Goal: Task Accomplishment & Management: Complete application form

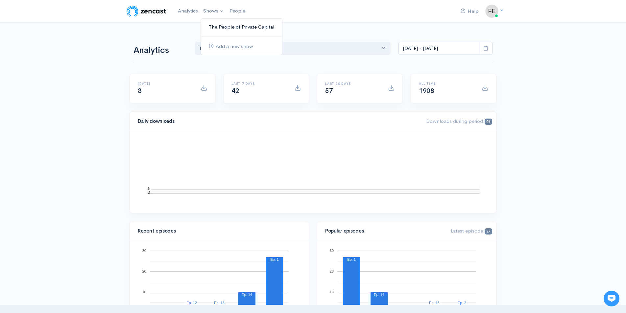
click at [221, 27] on link "The People of Private Capital" at bounding box center [241, 26] width 81 height 11
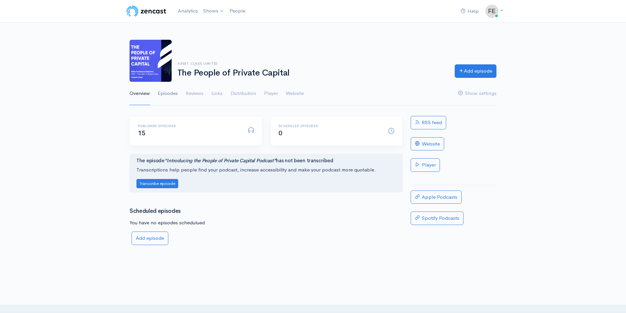
click at [167, 94] on link "Episodes" at bounding box center [168, 94] width 20 height 24
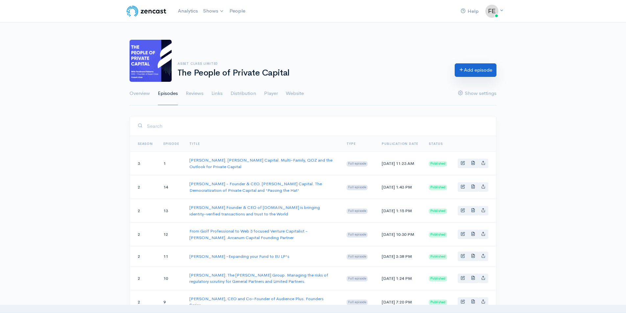
click at [469, 72] on link "Add episode" at bounding box center [475, 69] width 42 height 13
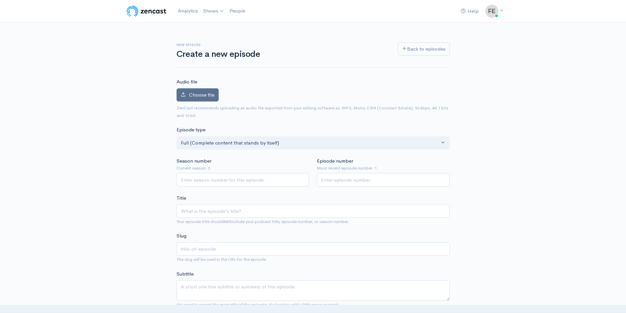
click at [194, 91] on label "Choose file" at bounding box center [197, 94] width 42 height 13
click at [0, 0] on input "Choose file" at bounding box center [0, 0] width 0 height 0
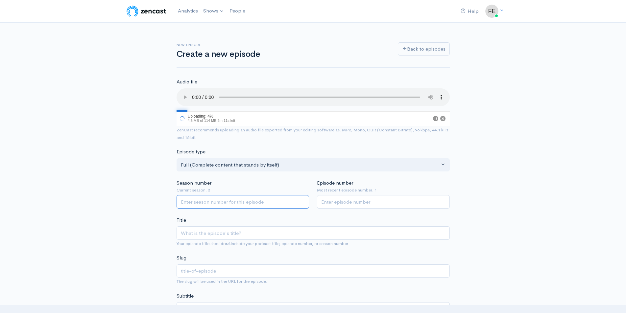
click at [195, 203] on input "Season number" at bounding box center [242, 201] width 133 height 13
click at [301, 200] on input "1" at bounding box center [242, 201] width 133 height 13
click at [301, 200] on input "2" at bounding box center [242, 201] width 133 height 13
type input "3"
click at [301, 200] on input "3" at bounding box center [242, 201] width 133 height 13
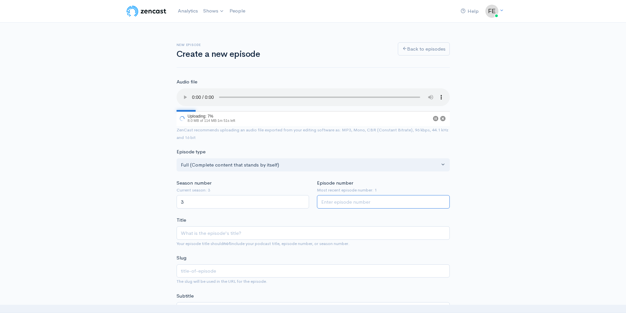
click at [345, 201] on input "Episode number" at bounding box center [383, 201] width 133 height 13
type input "2"
click at [200, 232] on input "Title" at bounding box center [312, 232] width 273 height 13
type input "J"
type input "j"
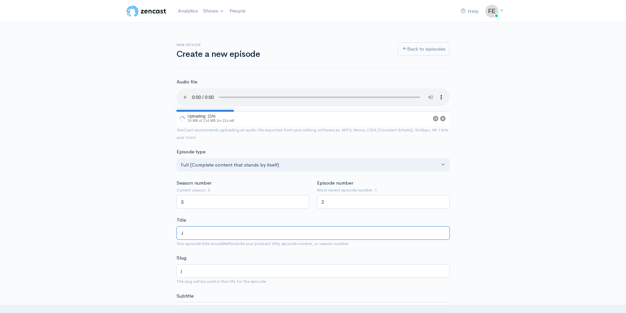
type input "Ju"
type input "ju"
type input "[DATE]"
type input "Juli"
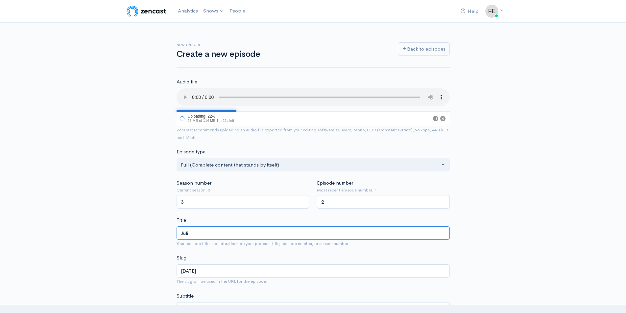
type input "juli"
type input "[PERSON_NAME]"
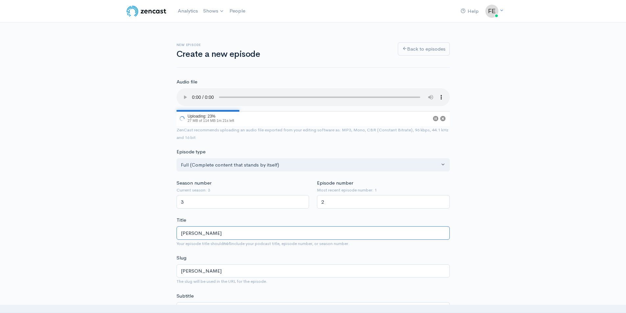
type input "[PERSON_NAME]"
type input "[PERSON_NAME]-s"
type input "[PERSON_NAME]"
type input "julian-sc"
type input "[PERSON_NAME]"
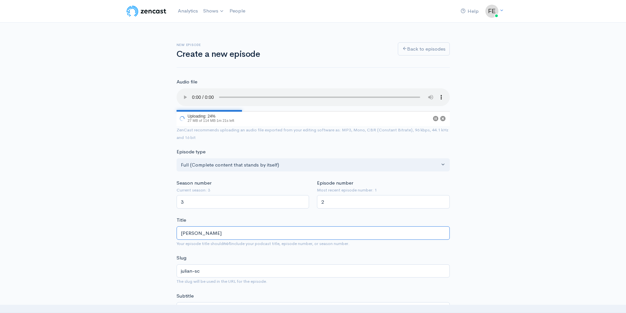
type input "[PERSON_NAME]"
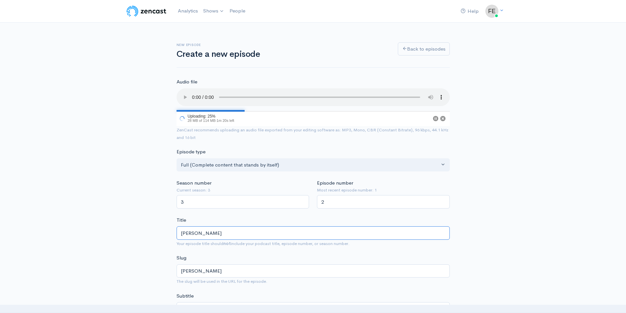
type input "[PERSON_NAME]"
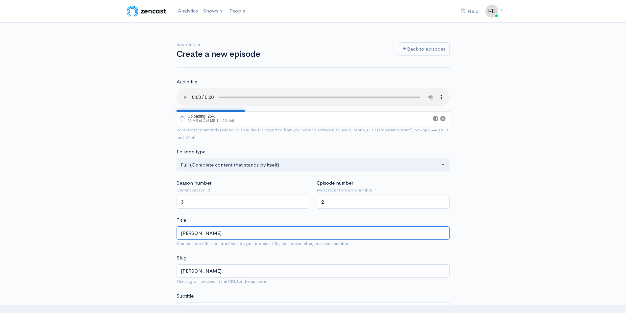
type input "[PERSON_NAME]"
type input "[PERSON_NAME]. C"
type input "[PERSON_NAME]-c"
type input "[PERSON_NAME]. Co"
type input "[PERSON_NAME]-co"
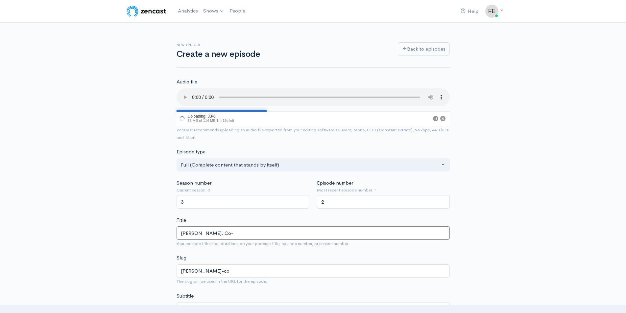
type input "[PERSON_NAME]. Co-F"
type input "[PERSON_NAME]-co-f"
type input "[PERSON_NAME]. Co-Fou"
type input "[PERSON_NAME]-co-fou"
type input "[PERSON_NAME]. Co-Foun"
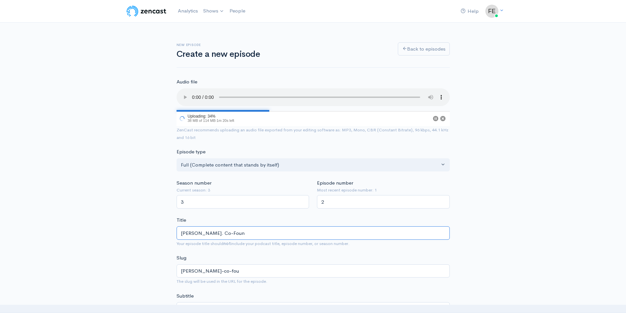
type input "[PERSON_NAME]-co-foun"
type input "[PERSON_NAME]. Co-Found"
type input "[PERSON_NAME]-co-found"
type input "[PERSON_NAME]. Co-Founder"
type input "[PERSON_NAME]-co-founder"
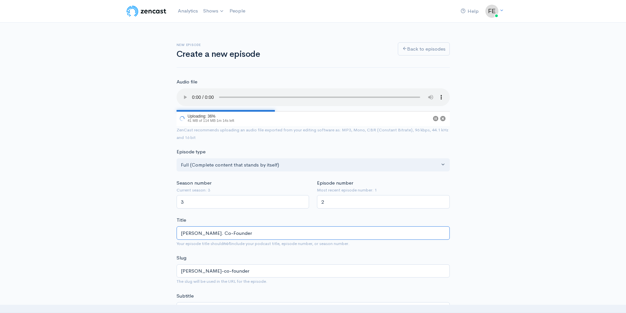
type input "[PERSON_NAME]. Co-Founder o"
type input "[PERSON_NAME]-co-founder-o"
type input "[PERSON_NAME]. Co-Founder of"
type input "[PERSON_NAME]-co-founder-of"
type input "[PERSON_NAME]. Co-Founder of A"
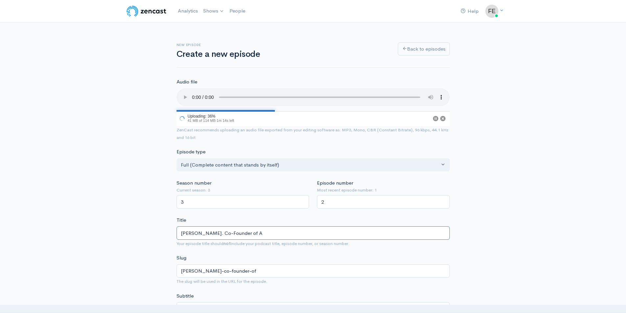
type input "[PERSON_NAME]-co-founder-of-a"
type input "[PERSON_NAME]. Co-Founder of Av"
type input "[PERSON_NAME]-co-founder-of-av"
type input "[PERSON_NAME]. Co-Founder of Ave"
type input "[PERSON_NAME]-co-founder-of-ave"
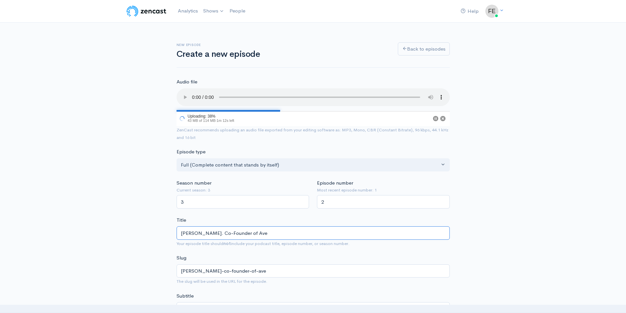
type input "[PERSON_NAME]. Co-Founder of Avel"
type input "[PERSON_NAME]-co-founder-of-avel"
type input "[PERSON_NAME]. Co-Founder of Avell"
type input "[PERSON_NAME]-co-founder-of-avell"
type input "[PERSON_NAME]. Co-Founder of Avelli"
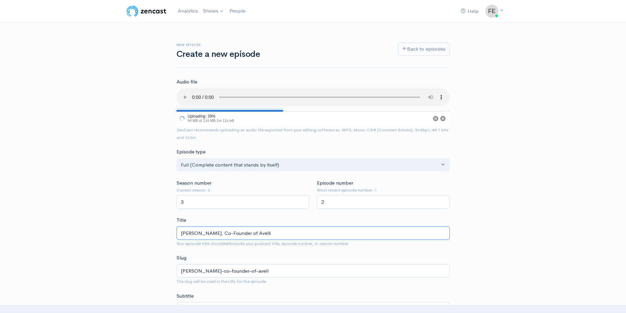
type input "[PERSON_NAME]-co-founder-of-avelli"
type input "[PERSON_NAME]. Co-Founder of Avellin"
type input "[PERSON_NAME]-co-founder-of-avellin"
type input "[PERSON_NAME]. Co-Founder of Avellini"
type input "[PERSON_NAME]-co-founder-of-avellini"
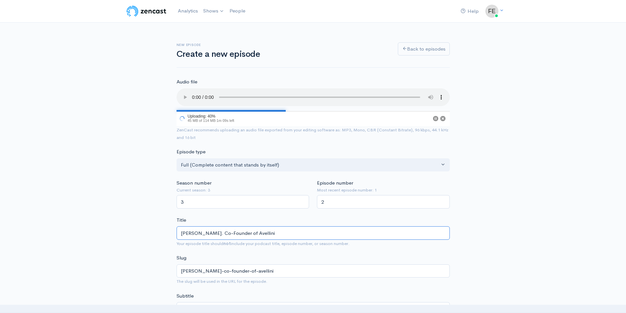
type input "[PERSON_NAME]. Co-Founder of Avellinia"
type input "[PERSON_NAME]-co-founder-of-avellinia"
click at [251, 232] on input "[PERSON_NAME]. Co-Founder of Avellinia" at bounding box center [312, 232] width 273 height 13
type input "[PERSON_NAME]. Co-Founder of CAvellinia"
type input "[PERSON_NAME]-co-founder-of-cavellinia"
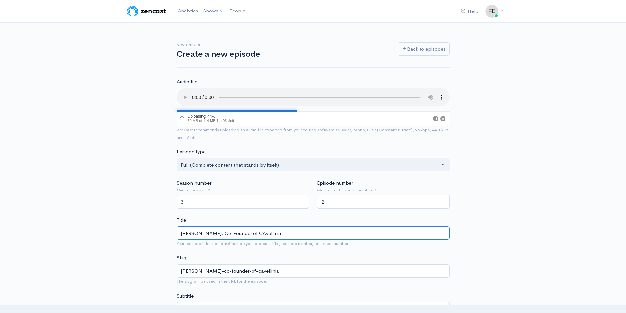
type input "[PERSON_NAME]. Co-Founder of CrAvellinia"
type input "[PERSON_NAME]-co-founder-of-cravellinia"
type input "[PERSON_NAME]. Co-Founder of [GEOGRAPHIC_DATA]"
type input "[PERSON_NAME]-co-founder-of-creavellinia"
type input "[PERSON_NAME]. Co-Founder of CrediAvellinia"
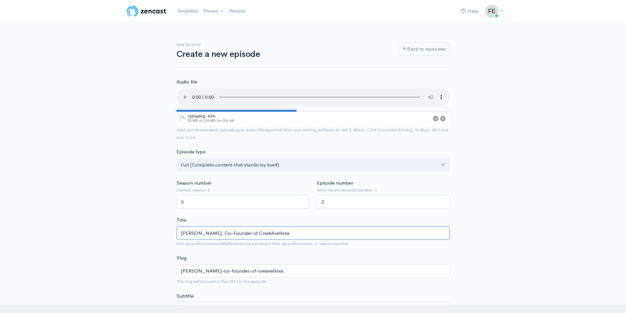
type input "[PERSON_NAME]-co-founder-of-crediavellinia"
type input "[PERSON_NAME]. Co-Founder of CreditAvellinia"
type input "[PERSON_NAME]-co-founder-of-creditavellinia"
type input "[PERSON_NAME]. Co-Founder of Credit Avellinia"
type input "[PERSON_NAME]-co-founder-of-credit-avellinia"
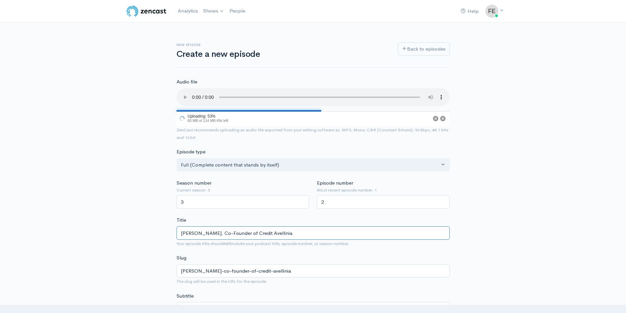
type input "[PERSON_NAME]. Co-Founder of Credit FAvellinia"
type input "[PERSON_NAME]-co-founder-of-credit-favellinia"
type input "[PERSON_NAME]. Co-Founder of Credit FuAvellinia"
type input "[PERSON_NAME]-co-founder-of-credit-fuavellinia"
type input "[PERSON_NAME]. Co-Founder of Credit FundAvellinia"
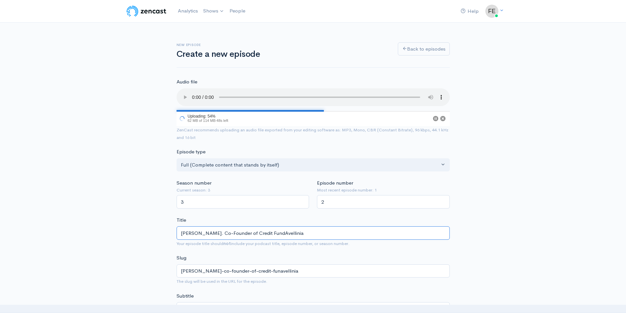
type input "[PERSON_NAME]-co-founder-of-credit-fundavellinia"
type input "[PERSON_NAME]. Co-Founder of Credit Fund -Avellinia"
type input "[PERSON_NAME]-co-founder-of-credit-fund-avellinia"
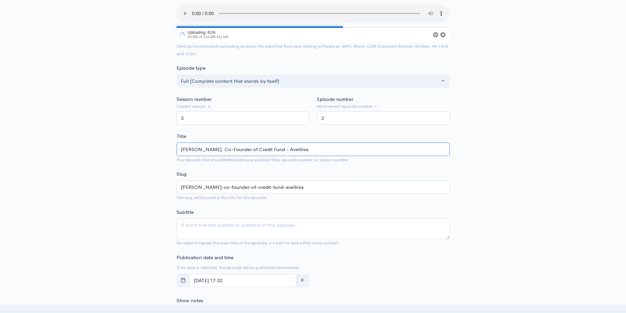
scroll to position [86, 0]
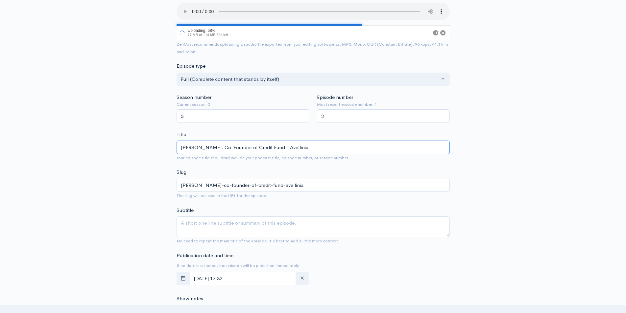
type input "[PERSON_NAME]. Co-Founder of Credit Fund - Avellinia"
click at [185, 224] on textarea "Subtitle" at bounding box center [312, 227] width 273 height 21
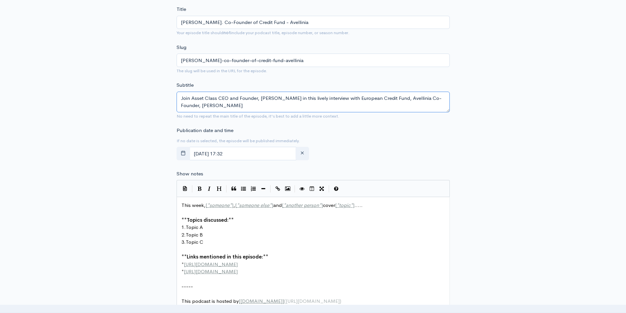
scroll to position [226, 0]
type textarea "Join Asset Class CEO and Founder, [PERSON_NAME] in this lively interview with E…"
type textarea "This week, [*someone*], [*someone else*] and [*another person*] cover [*topic*]…"
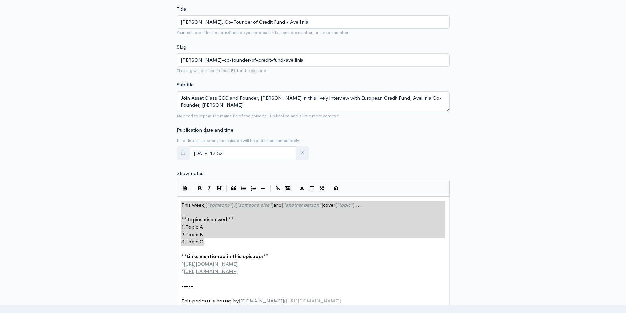
drag, startPoint x: 207, startPoint y: 243, endPoint x: 174, endPoint y: 203, distance: 51.4
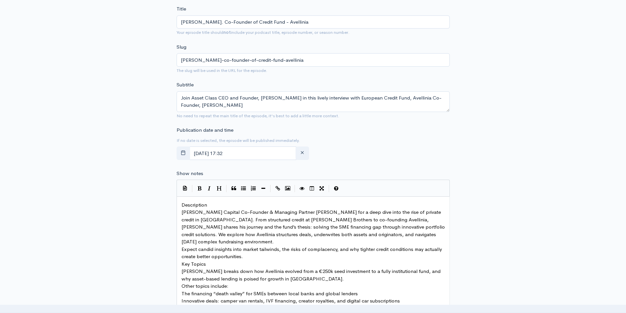
scroll to position [315, 0]
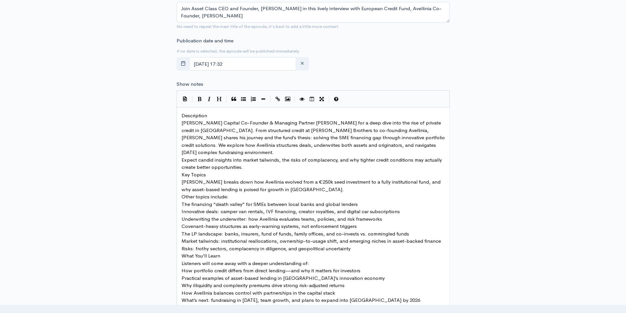
click at [216, 114] on pre "Description" at bounding box center [313, 116] width 266 height 8
type textarea "Description"
drag, startPoint x: 216, startPoint y: 116, endPoint x: 166, endPoint y: 115, distance: 50.3
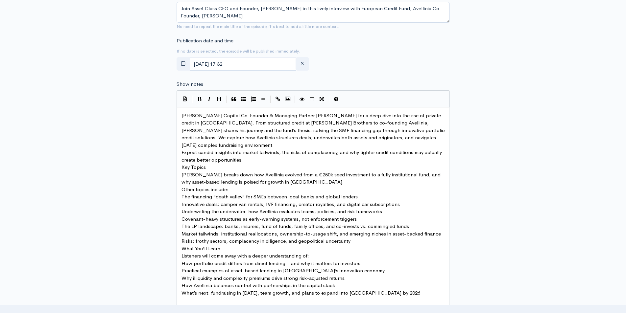
click at [365, 130] on span "[PERSON_NAME] Capital Co-Founder & Managing Partner [PERSON_NAME] for a deep di…" at bounding box center [313, 130] width 264 height 36
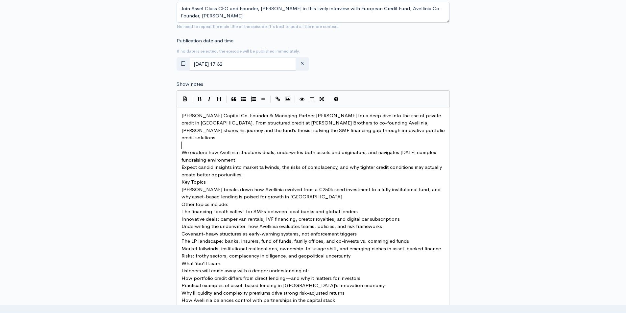
click at [274, 153] on pre "We explore how Avellinia structures deals, underwrites both assets and originat…" at bounding box center [313, 156] width 266 height 15
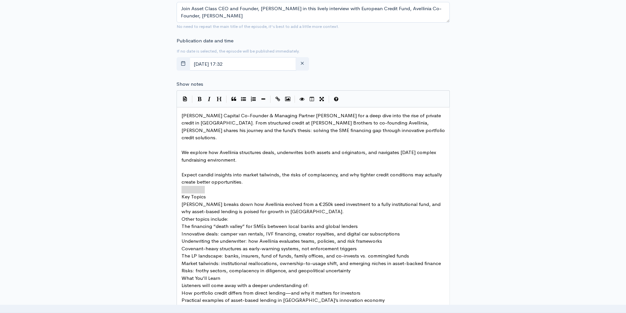
drag, startPoint x: 208, startPoint y: 190, endPoint x: 176, endPoint y: 188, distance: 31.9
type textarea "Key Topics"
click at [200, 96] on button "Bold" at bounding box center [200, 99] width 10 height 10
click at [252, 186] on pre "​" at bounding box center [313, 190] width 266 height 8
click at [288, 204] on pre "[PERSON_NAME] breaks down how Avellinia evolved from a €250k seed investment to…" at bounding box center [313, 208] width 266 height 15
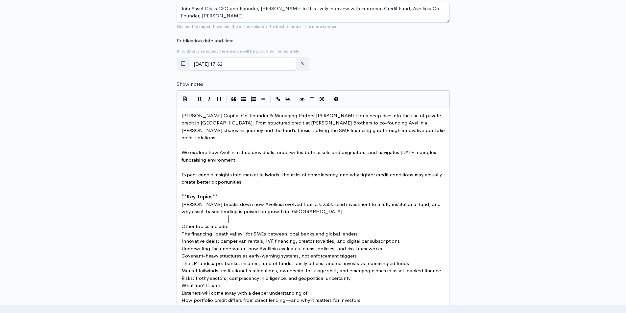
click at [230, 223] on pre "Other topics include:" at bounding box center [313, 227] width 266 height 8
type textarea "Other topics include:"
drag, startPoint x: 230, startPoint y: 219, endPoint x: 178, endPoint y: 217, distance: 51.9
click at [199, 98] on icon "Bold" at bounding box center [199, 99] width 4 height 5
click at [309, 216] on pre "​" at bounding box center [313, 220] width 266 height 8
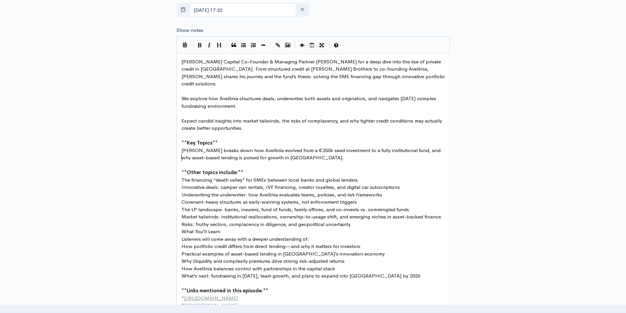
scroll to position [370, 0]
click at [366, 213] on pre "Market tailwinds: institutional reallocations, ownership-to-usage shift, and em…" at bounding box center [313, 217] width 266 height 8
click at [361, 220] on pre "Risks: frothy sectors, complacency in diligence, and geopolitical uncertainty" at bounding box center [313, 224] width 266 height 8
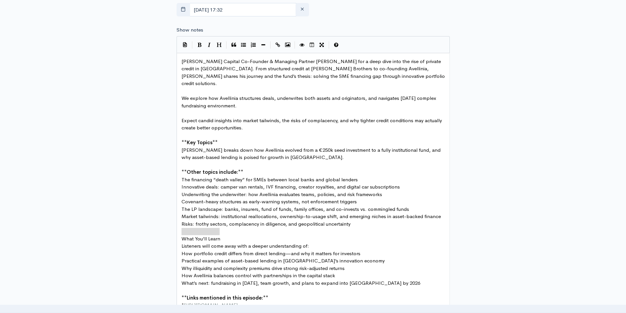
drag, startPoint x: 227, startPoint y: 231, endPoint x: 171, endPoint y: 229, distance: 55.9
type textarea "What You’ll Learn"
click at [199, 42] on icon "Bold" at bounding box center [199, 44] width 4 height 5
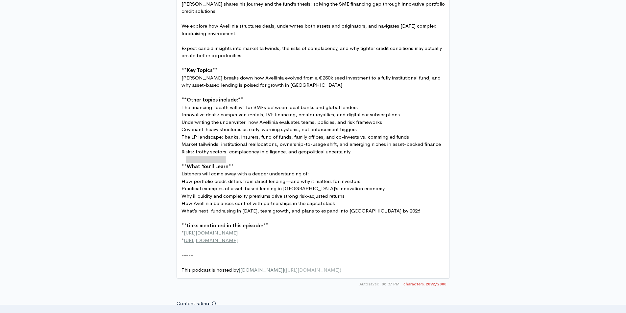
scroll to position [444, 0]
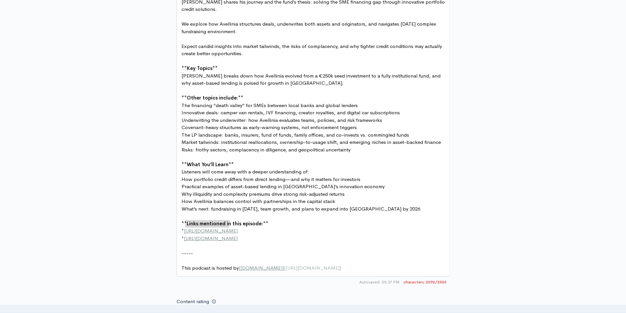
drag, startPoint x: 235, startPoint y: 225, endPoint x: 188, endPoint y: 225, distance: 47.6
type textarea "[GEOGRAPHIC_DATA] CAPITAL :"
paste textarea
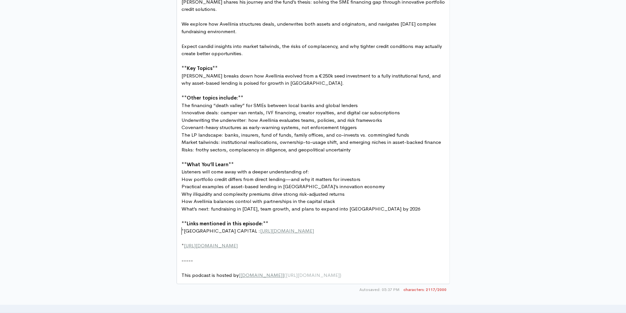
click at [261, 250] on pre "​" at bounding box center [313, 254] width 266 height 8
type textarea "ASSET CLASS:"
paste textarea
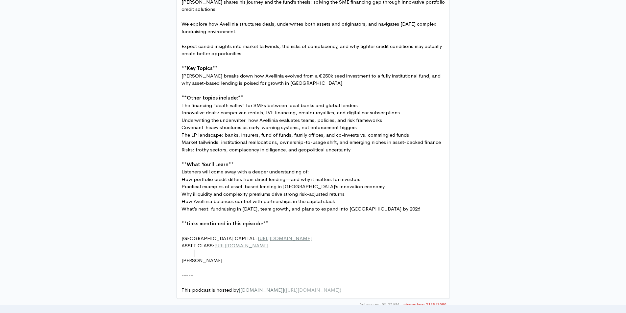
type textarea "LINKED"
type textarea "LinkedIn: [PERSON_NAME]"
type textarea ":"
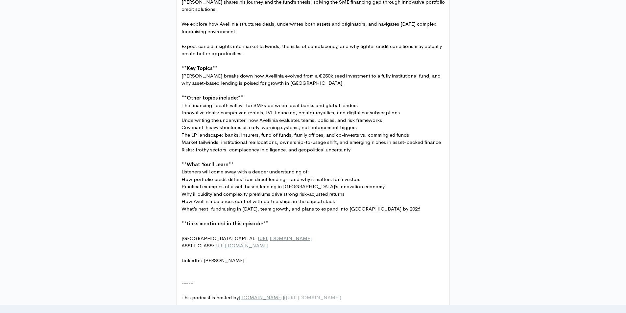
paste textarea
type textarea "LinkedIn: [PERSON_NAME]:"
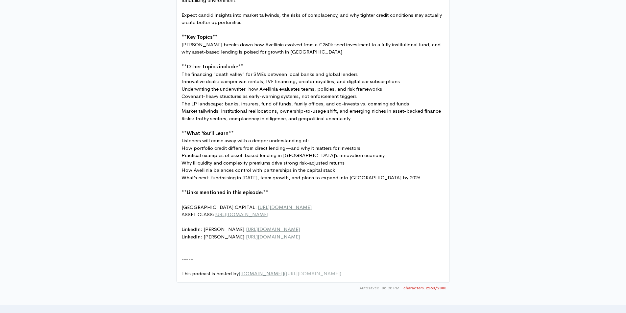
scroll to position [483, 0]
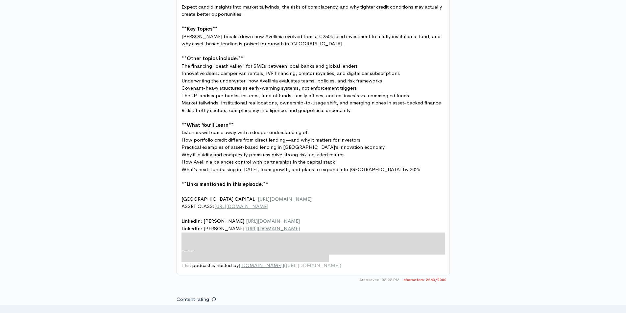
type textarea "----- This podcast is hosted by [[DOMAIN_NAME]]([URL][DOMAIN_NAME])"
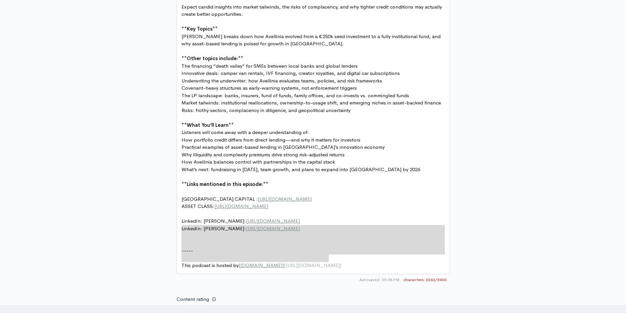
drag, startPoint x: 334, startPoint y: 259, endPoint x: 182, endPoint y: 232, distance: 154.5
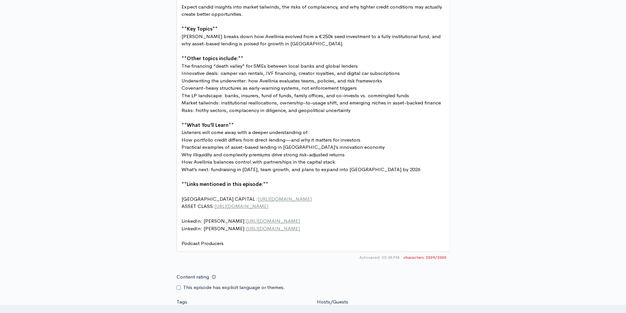
type textarea "Podcast Producers:"
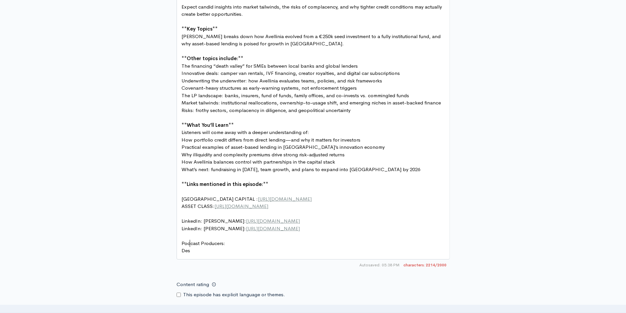
scroll to position [2, 8]
type textarea "Des McGouran"
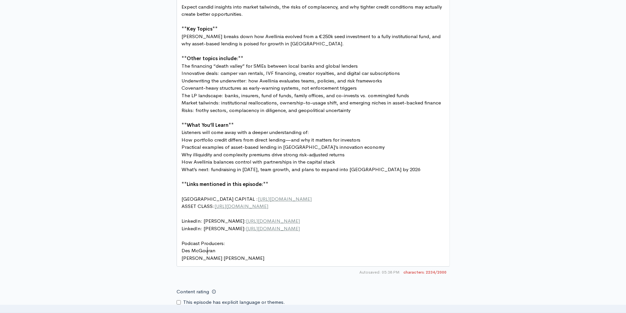
type textarea "[PERSON_NAME]"
drag, startPoint x: 232, startPoint y: 235, endPoint x: 167, endPoint y: 232, distance: 65.1
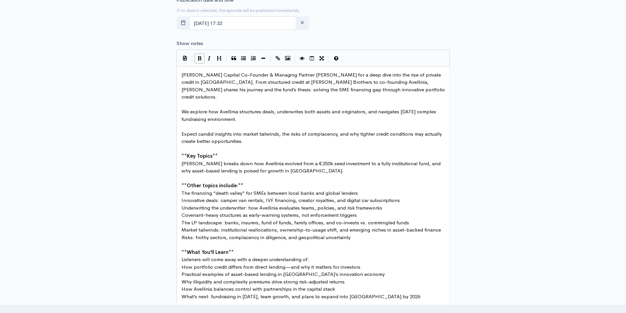
type textarea "Podcast Producers:"
click at [198, 57] on icon "Bold" at bounding box center [199, 58] width 4 height 5
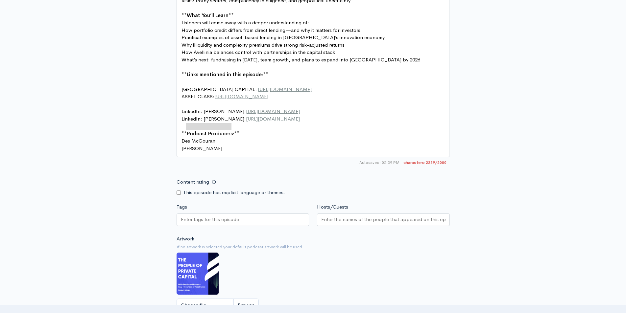
scroll to position [595, 0]
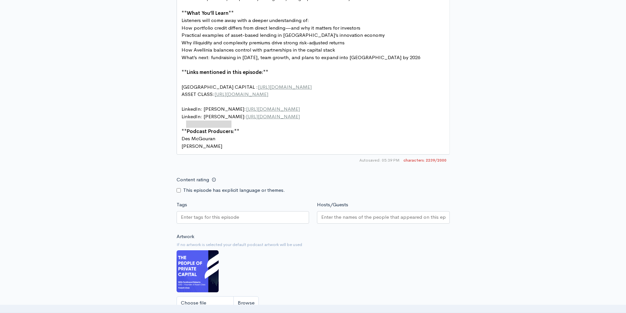
click at [199, 214] on input "Tags" at bounding box center [210, 218] width 59 height 8
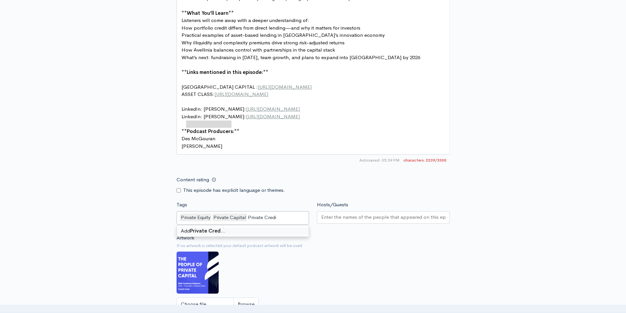
type input "Private Credit"
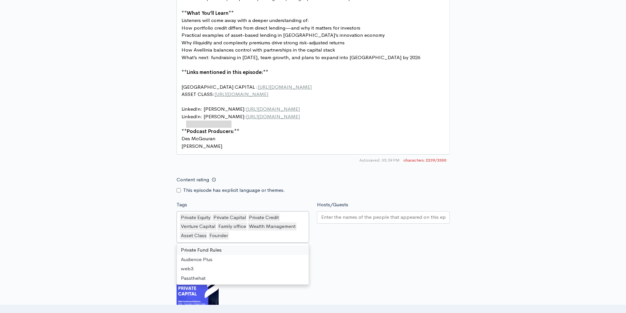
click at [333, 214] on input "Hosts/Guests" at bounding box center [383, 218] width 124 height 8
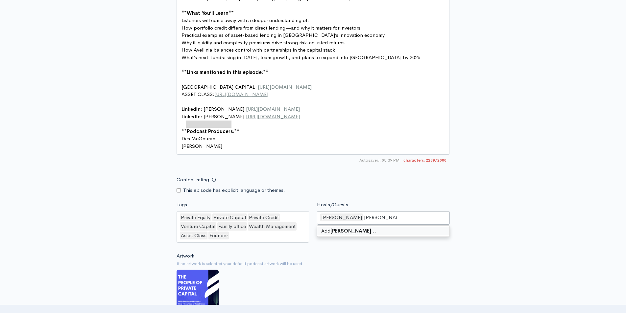
type input "[PERSON_NAME]"
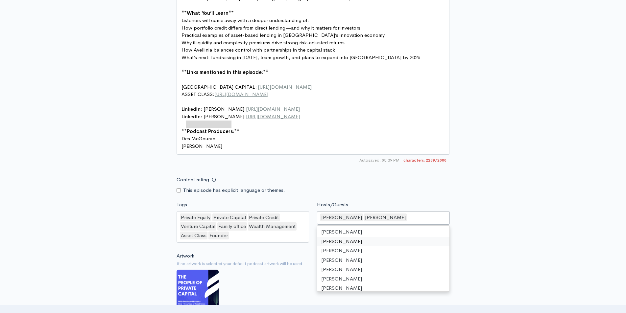
click at [291, 284] on div "Artwork If no artwork is selected your default podcast artwork will be used Cho…" at bounding box center [312, 292] width 273 height 81
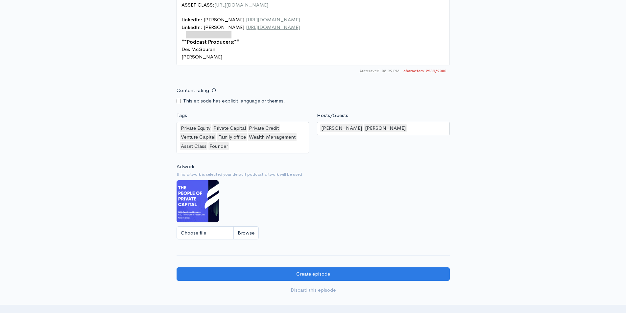
scroll to position [686, 0]
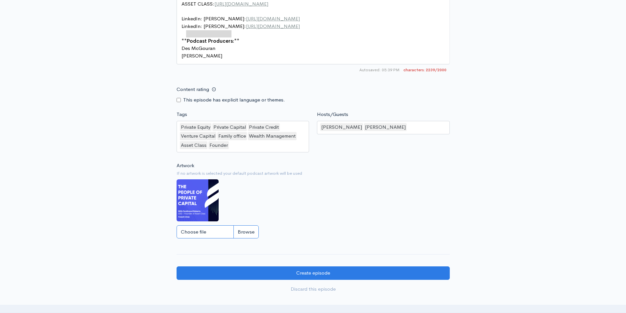
click at [210, 226] on input "Choose file" at bounding box center [217, 231] width 82 height 13
type input "C:\fakepath\[PERSON_NAME] - Avellinia.png"
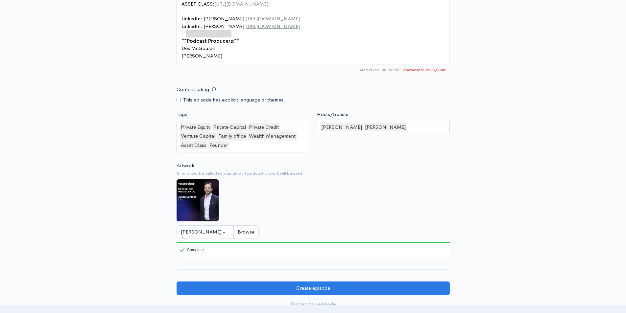
click at [264, 45] on pre "Des McGouran" at bounding box center [313, 49] width 266 height 8
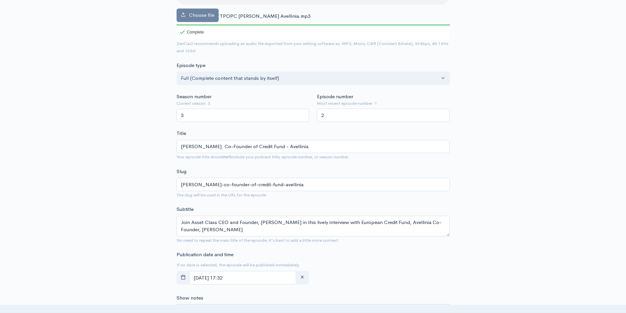
scroll to position [100, 0]
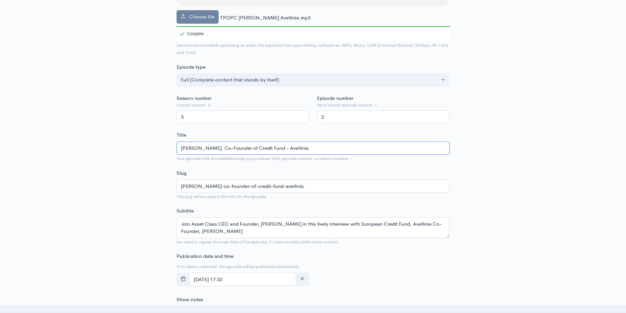
click at [300, 149] on input "[PERSON_NAME]. Co-Founder of Credit Fund - Avellinia" at bounding box center [312, 148] width 273 height 13
paste input "[PERSON_NAME] Avellinia Capital. Portfolio Credit, SME Financing & the Next Pha…"
type input "[PERSON_NAME]. Co-Founder of Credit Fund - Avellinia. [PERSON_NAME] Avellinia C…"
type input "[PERSON_NAME]-co-founder-of-credit-fund-avellinia-[PERSON_NAME]-avellinia-capit…"
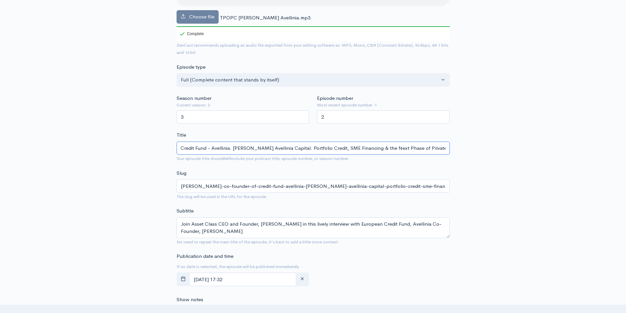
click at [279, 148] on input "[PERSON_NAME]. Co-Founder of Credit Fund - Avellinia. [PERSON_NAME] Avellinia C…" at bounding box center [312, 148] width 273 height 13
type input "[PERSON_NAME]. Co-Founder of Credit Fund - Avellinia. [GEOGRAPHIC_DATA]. Portfo…"
type input "[PERSON_NAME]-co-founder-of-credit-fund-avellinia-juliacapital-portfolio-credit…"
type input "[PERSON_NAME]. Co-Founder of Credit Fund - Avellinia. [GEOGRAPHIC_DATA]. Portfo…"
type input "[PERSON_NAME]-co-founder-of-credit-fund-avellinia-julicapital-portfolio-credit-…"
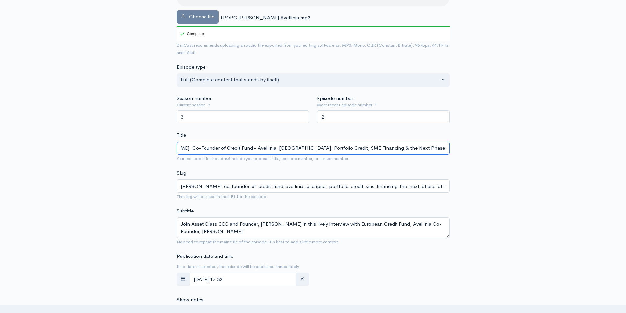
type input "[PERSON_NAME]. Co-Founder of Credit Fund - Avellinia. JulCapital. Portfolio Cre…"
type input "[PERSON_NAME]-co-founder-of-credit-fund-avellinia-julcapital-portfolio-credit-s…"
type input "[PERSON_NAME]. Co-Founder of Credit Fund - Avellinia. [GEOGRAPHIC_DATA]. Portfo…"
type input "[PERSON_NAME]-co-founder-of-credit-fund-avellinia-jucapital-portfolio-credit-sm…"
type input "[PERSON_NAME]. Co-Founder of Credit Fund - Avellinia. [GEOGRAPHIC_DATA]. Portfo…"
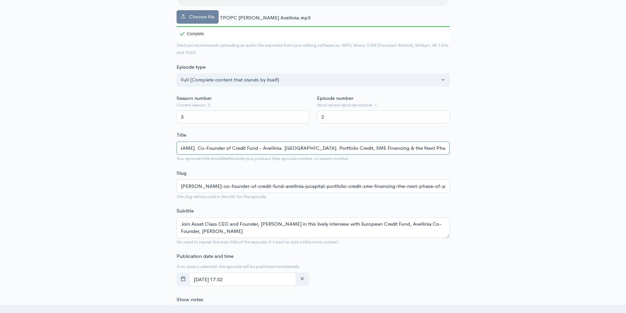
type input "[PERSON_NAME]-co-founder-of-credit-fund-avellinia-jcapital-portfolio-credit-sme…"
type input "[PERSON_NAME]. Co-Founder of Credit Fund - Avellinia. Capital. Portfolio Credit…"
type input "[PERSON_NAME]-co-founder-of-credit-fund-avellinia-capital-portfolio-credit-sme-…"
type input "[PERSON_NAME]. Co-Founder of Credit Fund - [DOMAIN_NAME]. Portfolio Credit, SME…"
type input "[PERSON_NAME]-co-founder-of-credit-fund-avelliniacapital-portfolio-credit-sme-f…"
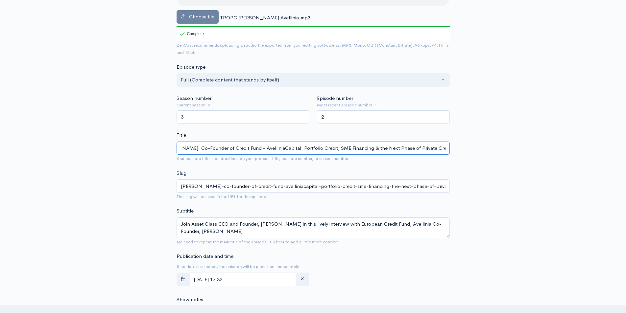
scroll to position [0, 22]
type input "[PERSON_NAME]. Co-Founder of Credit Fund - Avellinia Capital. Portfolio Credit,…"
type input "[PERSON_NAME]-co-founder-of-credit-fund-avellinia-capital-portfolio-credit-sme-…"
drag, startPoint x: 298, startPoint y: 149, endPoint x: 447, endPoint y: 146, distance: 149.2
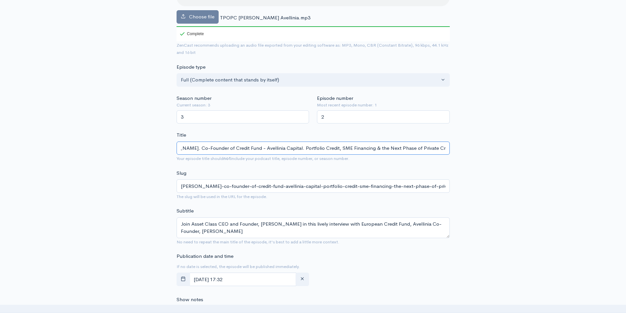
click at [447, 146] on input "[PERSON_NAME]. Co-Founder of Credit Fund - Avellinia Capital. Portfolio Credit,…" at bounding box center [312, 148] width 273 height 13
type input "[PERSON_NAME]. Co-Founder of Credit Fund - Avellinia Capital."
type input "[PERSON_NAME]-co-founder-of-credit-fund-avellinia-capital"
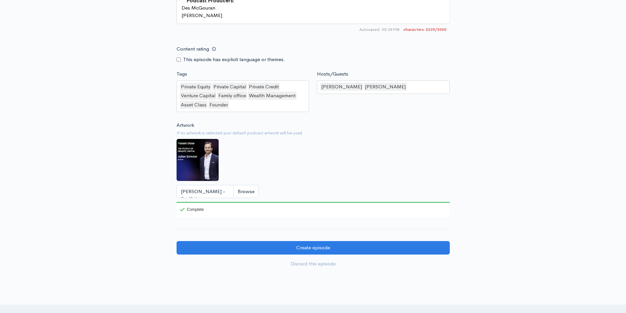
scroll to position [729, 0]
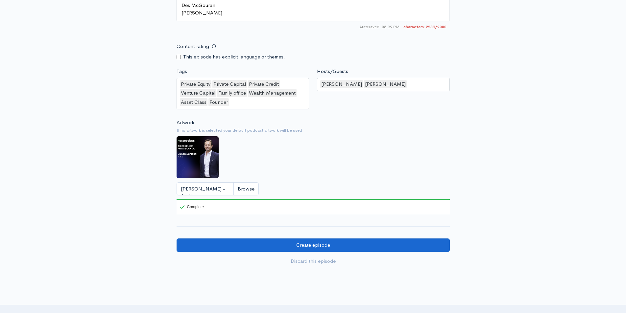
type input "[PERSON_NAME]. Co-Founder of Credit Fund - Avellinia Capital"
click at [308, 240] on input "Create episode" at bounding box center [312, 245] width 273 height 13
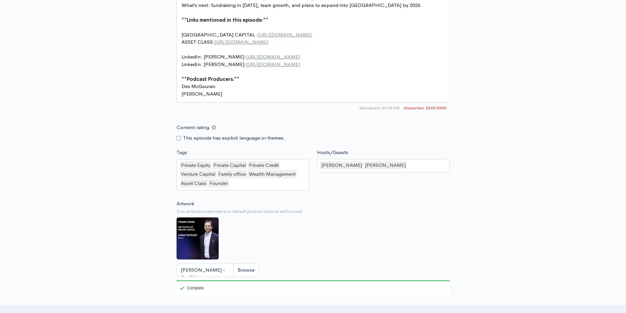
scroll to position [647, 0]
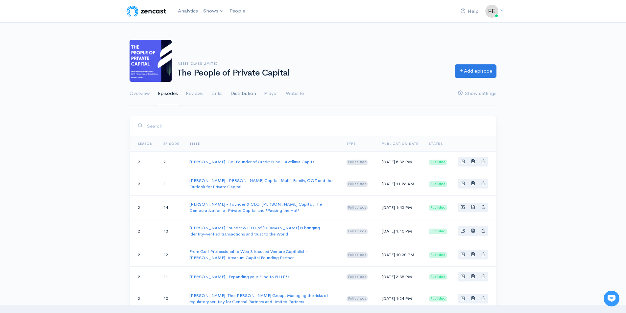
click at [240, 93] on link "Distribution" at bounding box center [243, 94] width 26 height 24
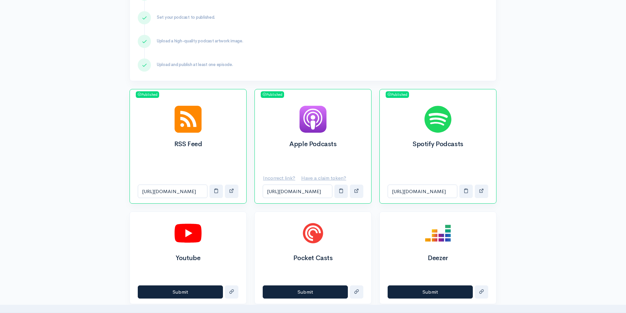
scroll to position [159, 0]
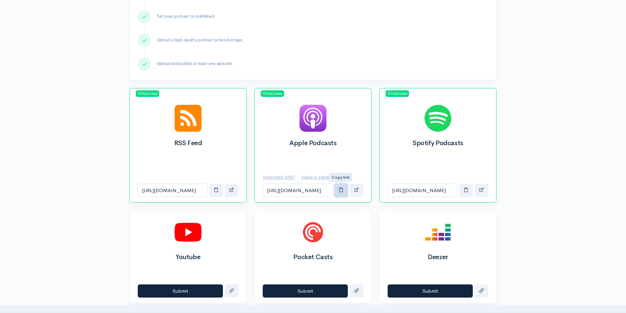
click at [341, 192] on span "button" at bounding box center [340, 189] width 5 height 5
click at [468, 189] on span "button" at bounding box center [465, 189] width 5 height 5
